Goal: Information Seeking & Learning: Check status

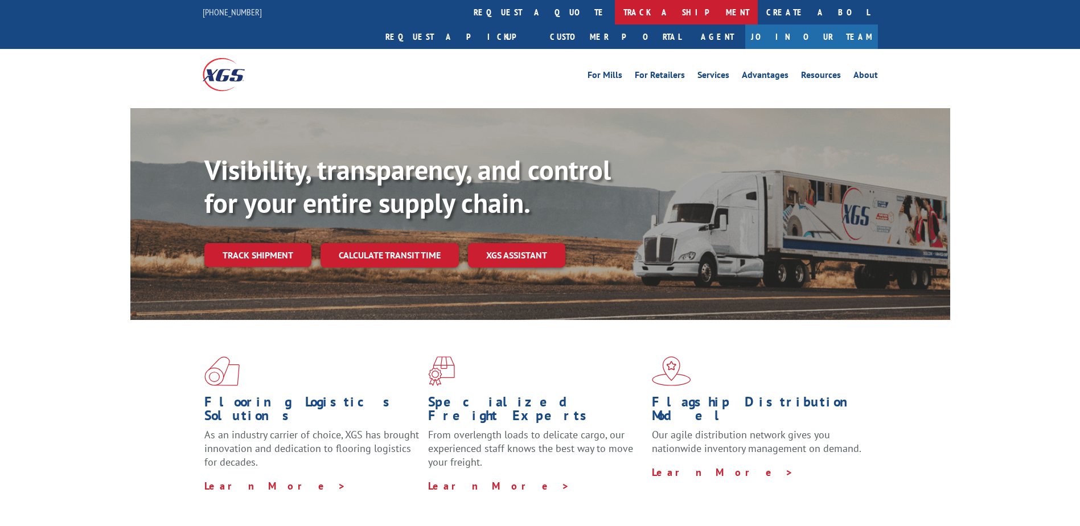
click at [615, 17] on link "track a shipment" at bounding box center [686, 12] width 143 height 24
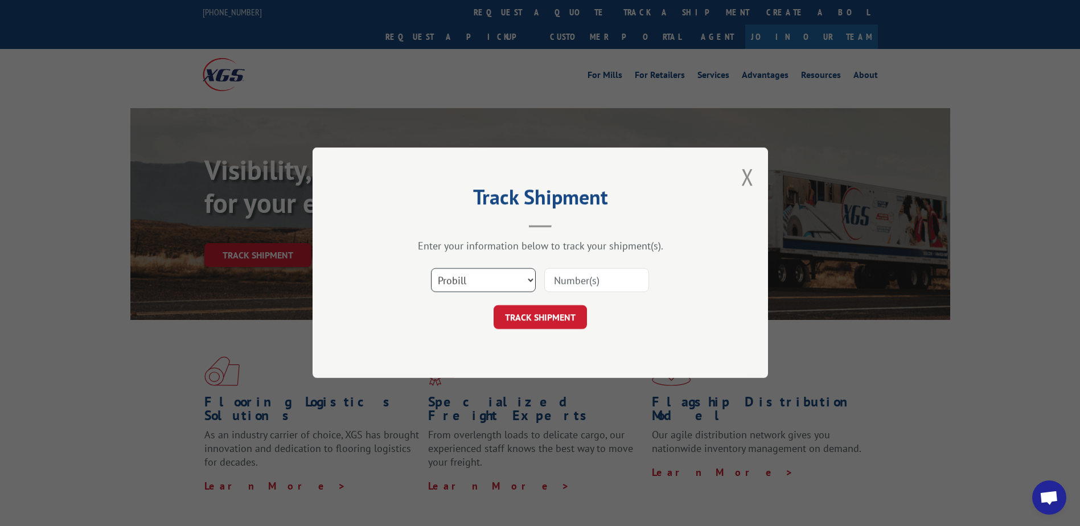
click at [488, 274] on select "Select category... Probill BOL PO" at bounding box center [483, 281] width 105 height 24
select select "bol"
click at [431, 269] on select "Select category... Probill BOL PO" at bounding box center [483, 281] width 105 height 24
click at [610, 284] on input at bounding box center [596, 281] width 105 height 24
paste input "6887385"
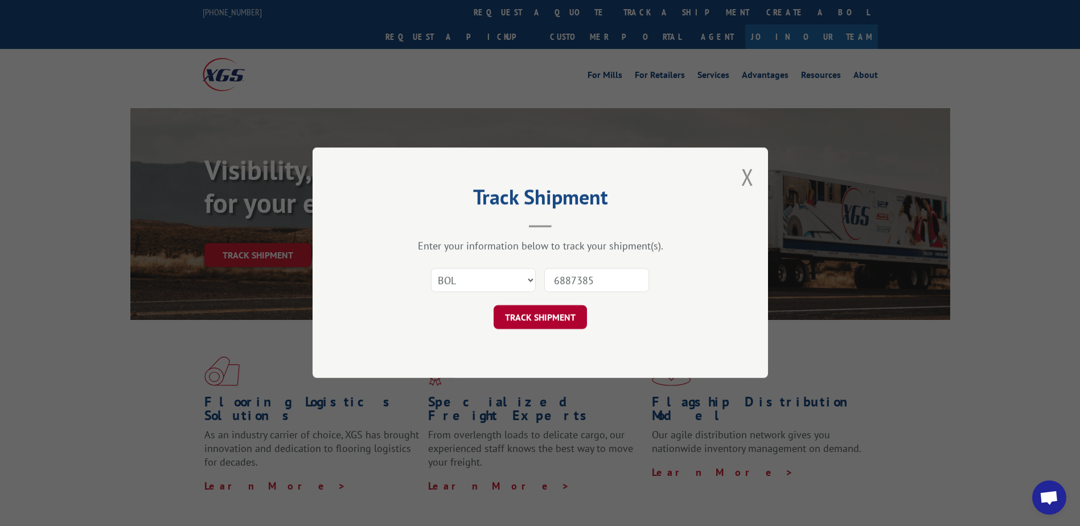
type input "6887385"
click at [550, 320] on button "TRACK SHIPMENT" at bounding box center [539, 318] width 93 height 24
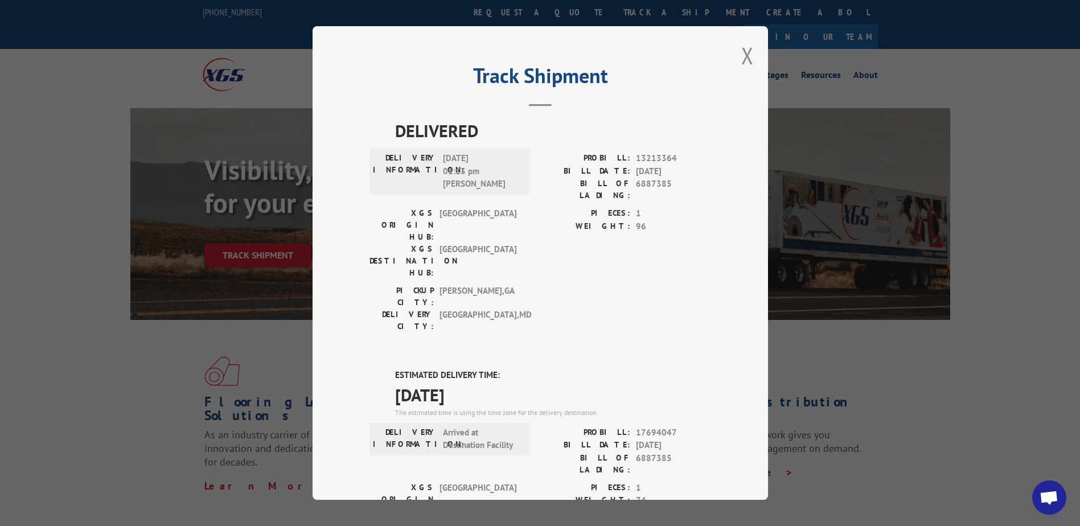
click at [741, 60] on button "Close modal" at bounding box center [747, 55] width 13 height 30
